Goal: Entertainment & Leisure: Consume media (video, audio)

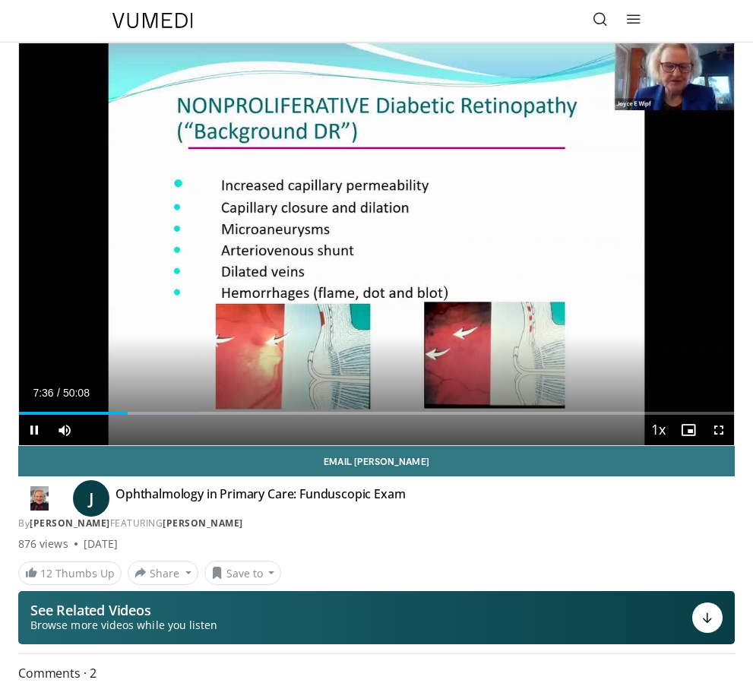
scroll to position [8, 0]
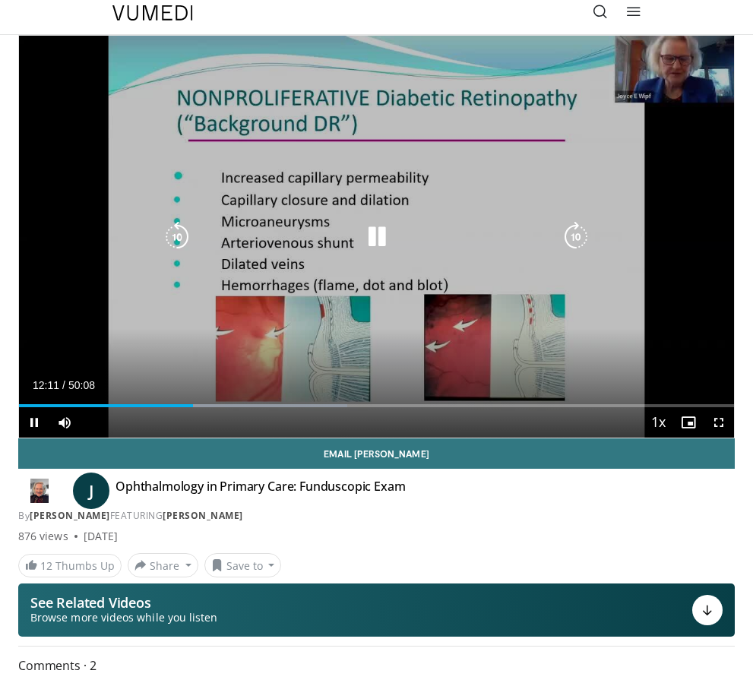
click at [379, 237] on icon "Video Player" at bounding box center [377, 237] width 30 height 30
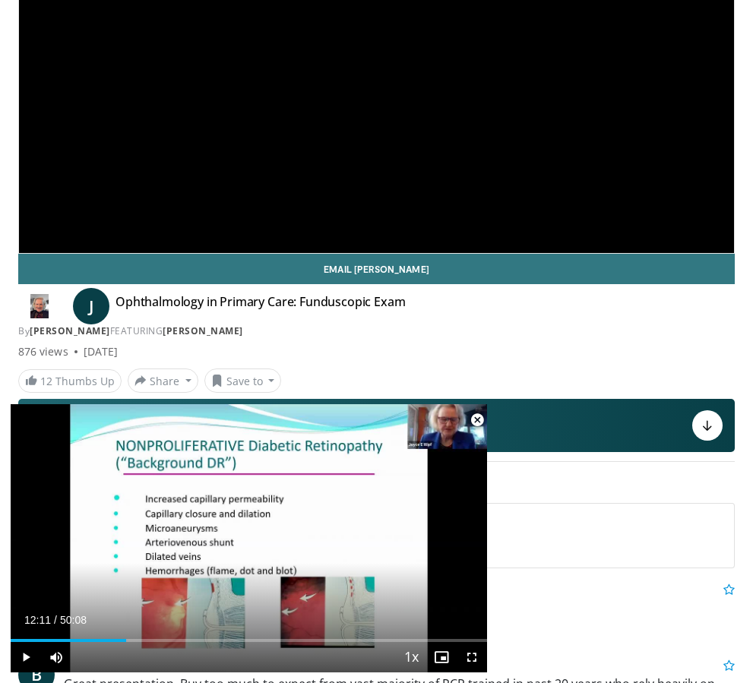
scroll to position [198, 0]
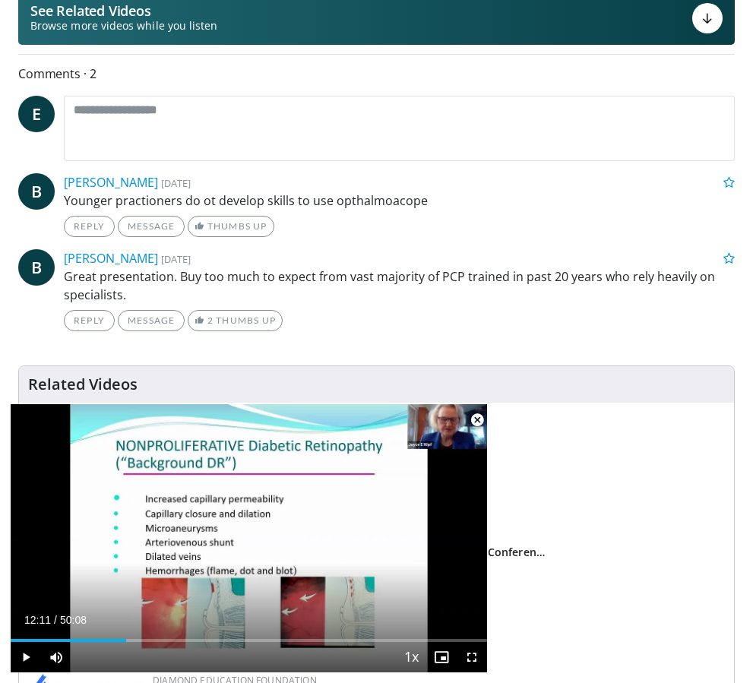
click at [31, 675] on img at bounding box center [88, 690] width 114 height 32
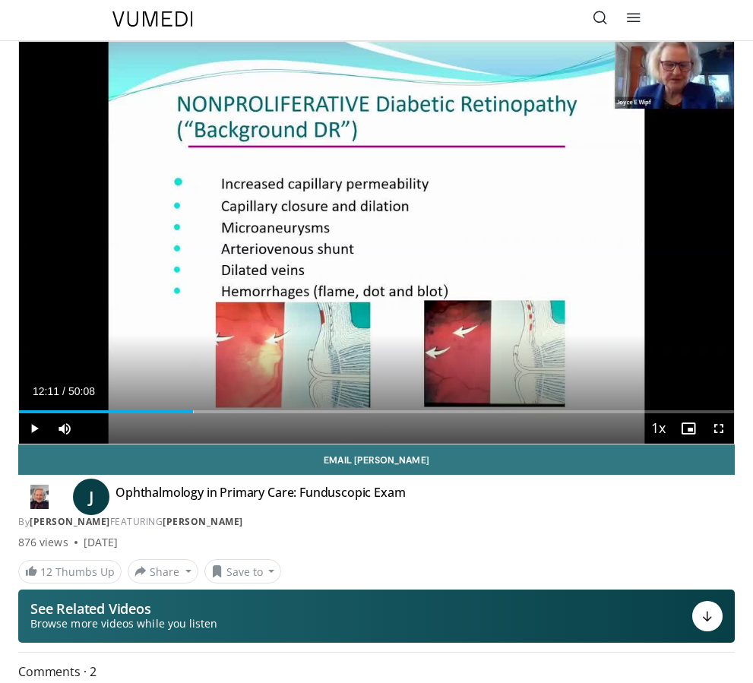
scroll to position [0, 0]
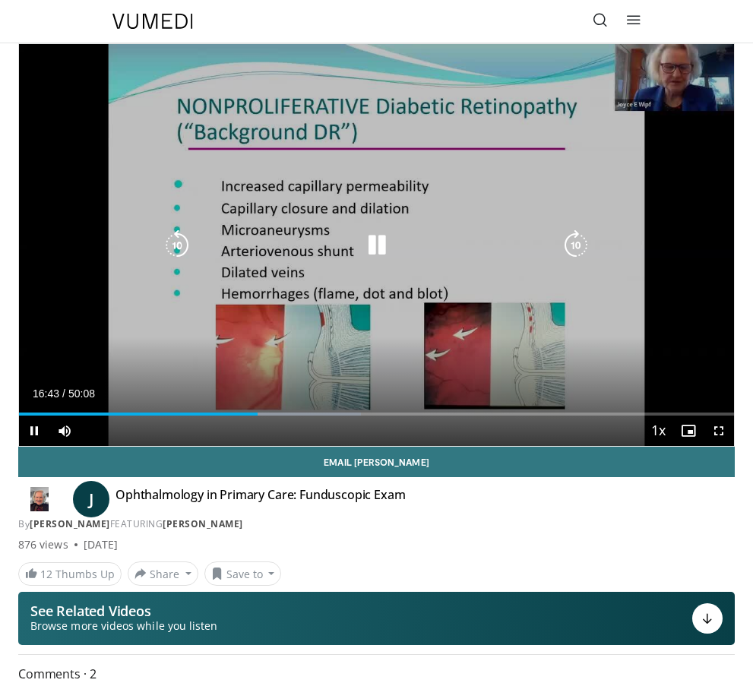
click at [369, 246] on icon "Video Player" at bounding box center [377, 245] width 30 height 30
click at [379, 252] on icon "Video Player" at bounding box center [377, 245] width 30 height 30
click at [391, 245] on icon "Video Player" at bounding box center [377, 245] width 30 height 30
